Goal: Task Accomplishment & Management: Manage account settings

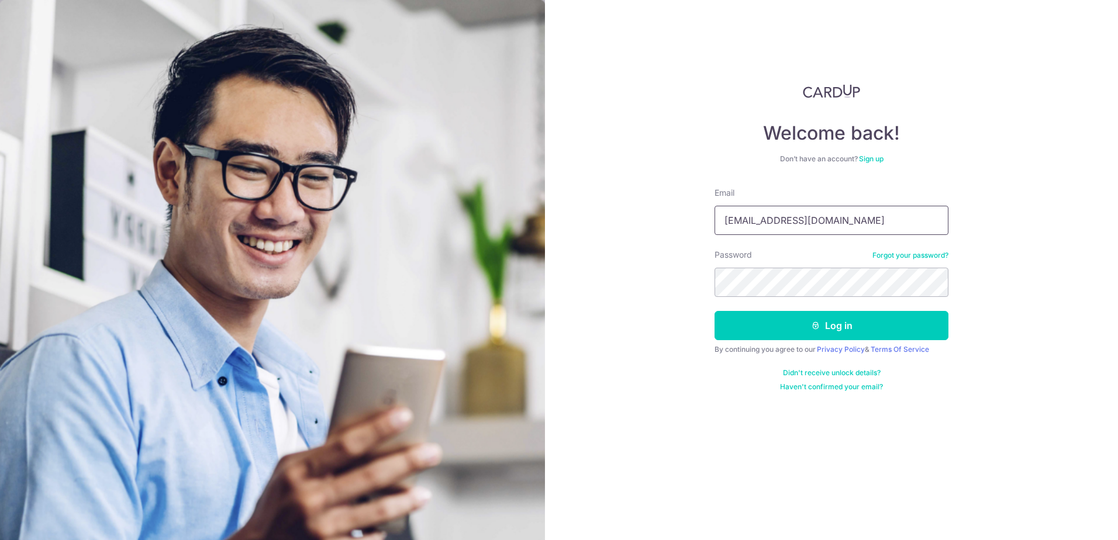
type input "[PERSON_NAME][EMAIL_ADDRESS][DOMAIN_NAME]"
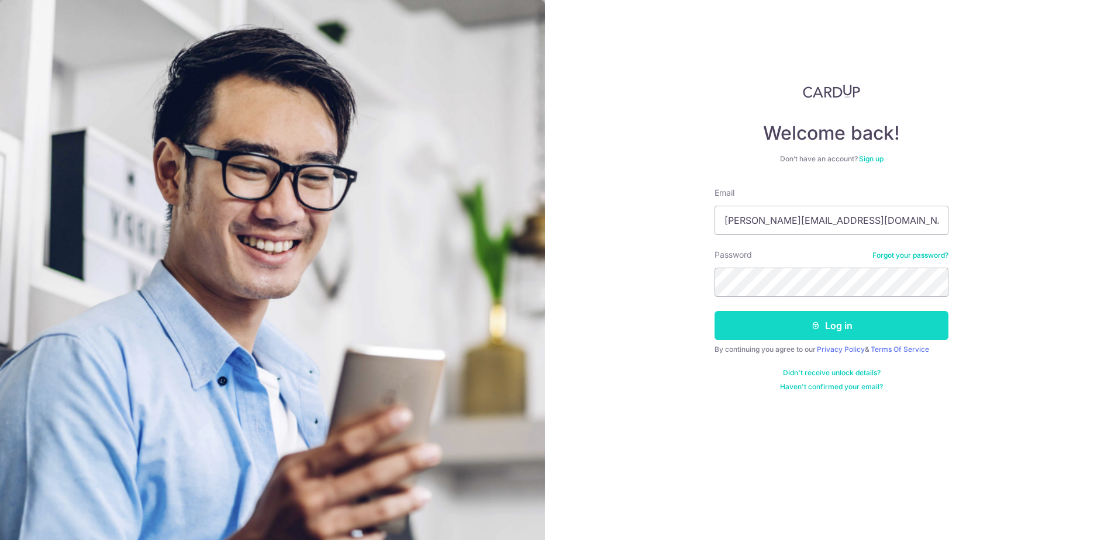
click at [818, 326] on icon "submit" at bounding box center [815, 325] width 9 height 9
